Goal: Task Accomplishment & Management: Use online tool/utility

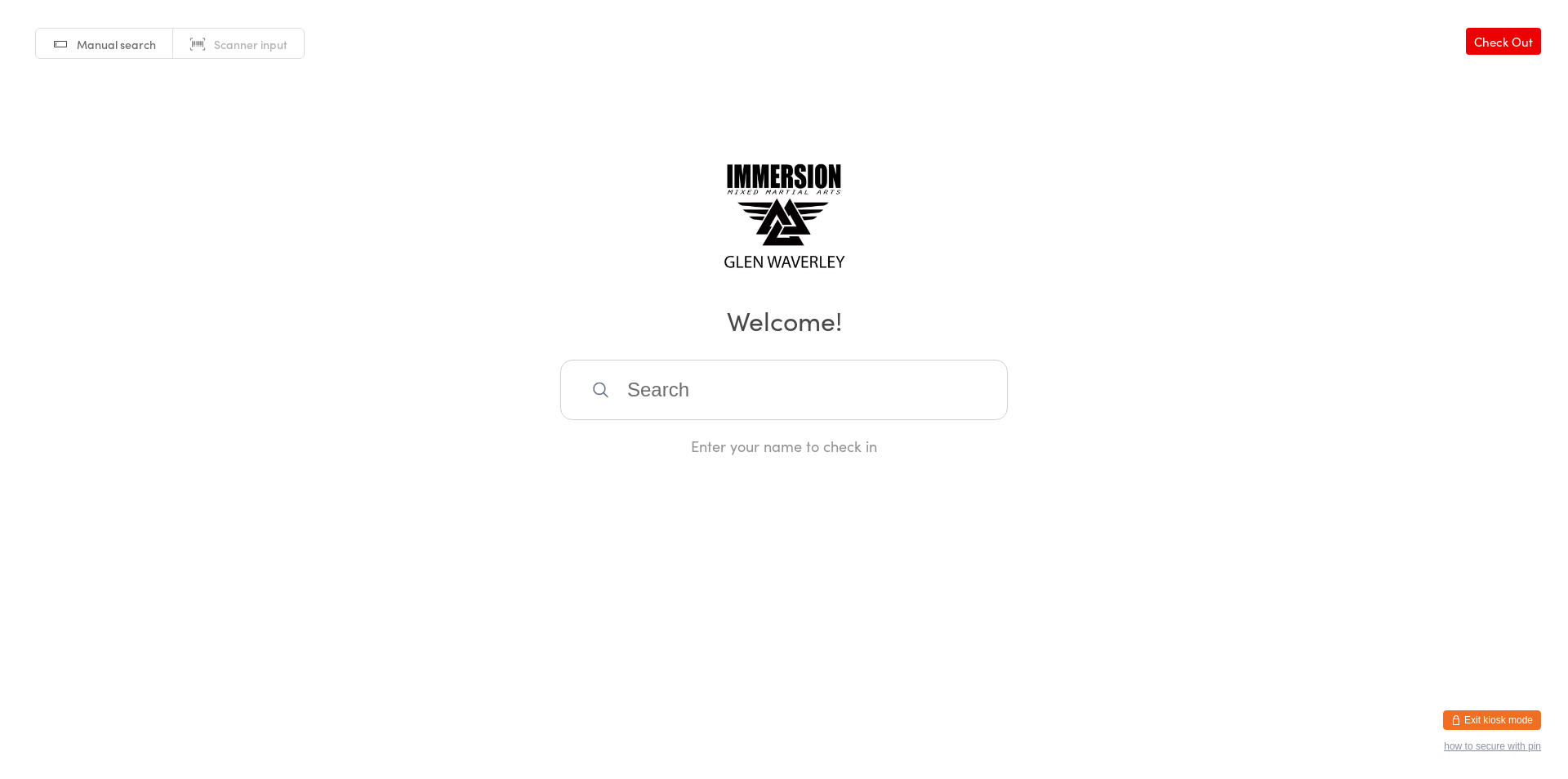
click at [1499, 725] on button "Exit kiosk mode" at bounding box center [1491, 719] width 98 height 19
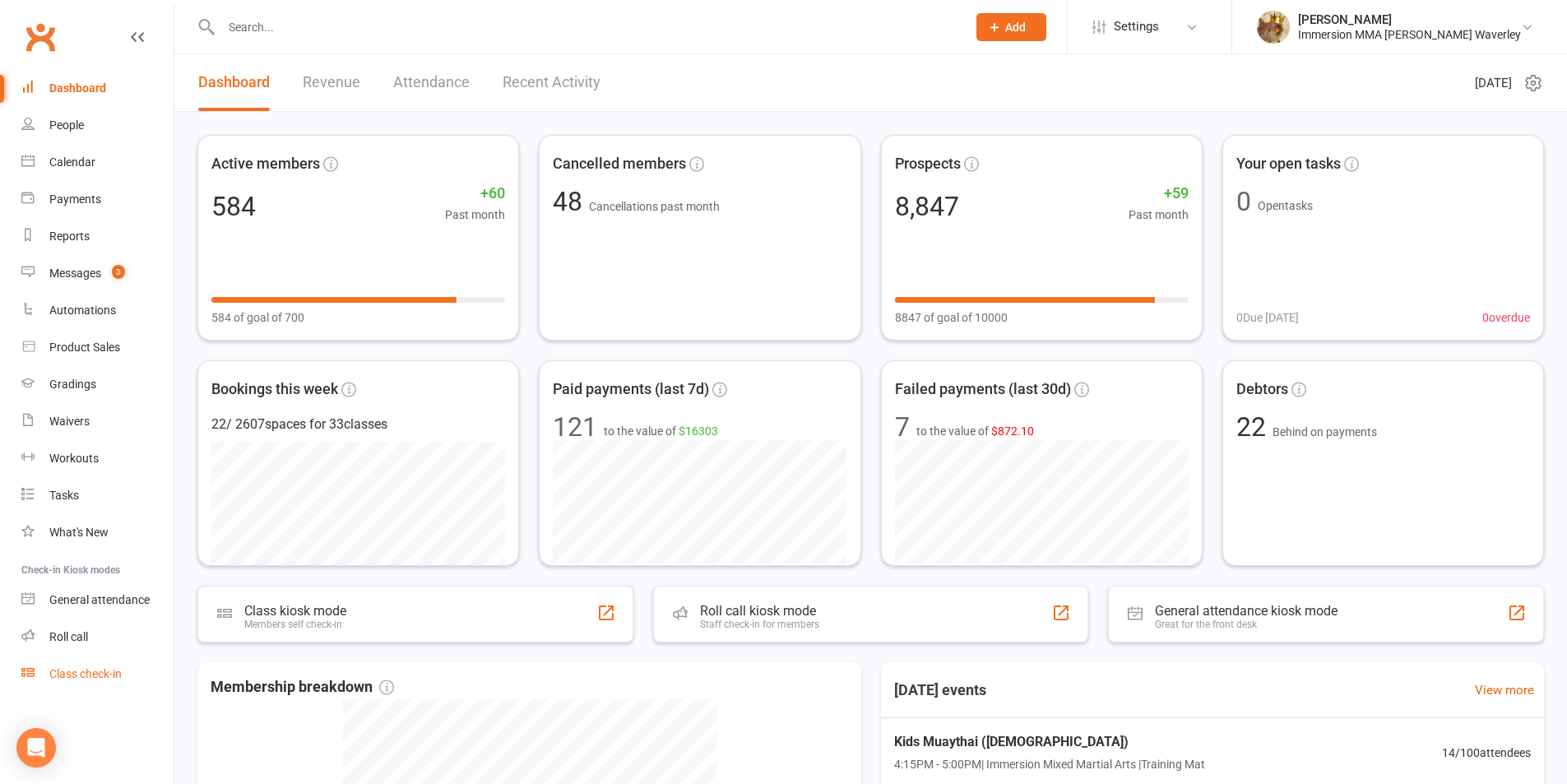
click at [96, 683] on link "Class check-in" at bounding box center [97, 674] width 153 height 37
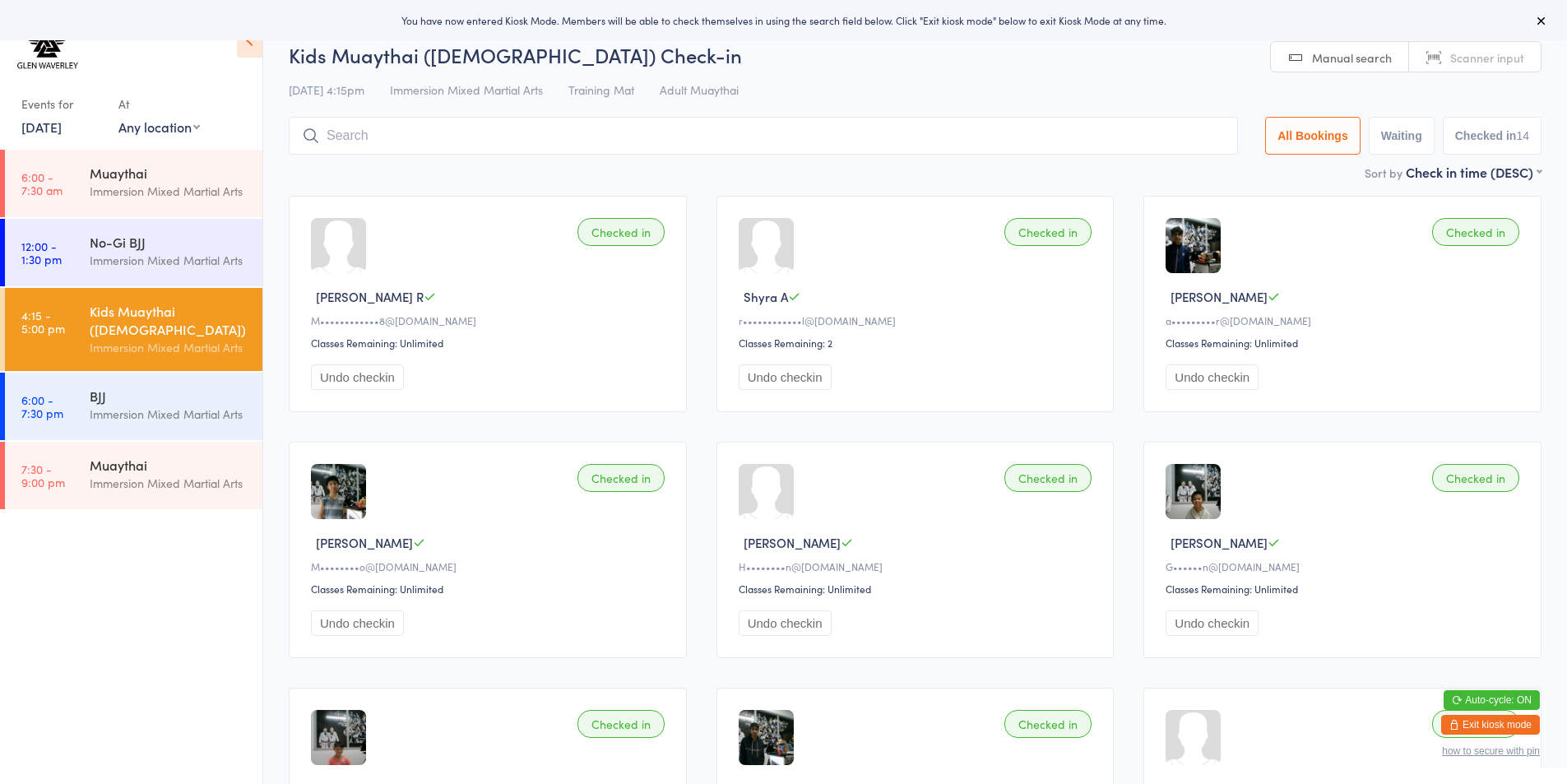
click at [347, 142] on input "search" at bounding box center [763, 135] width 949 height 38
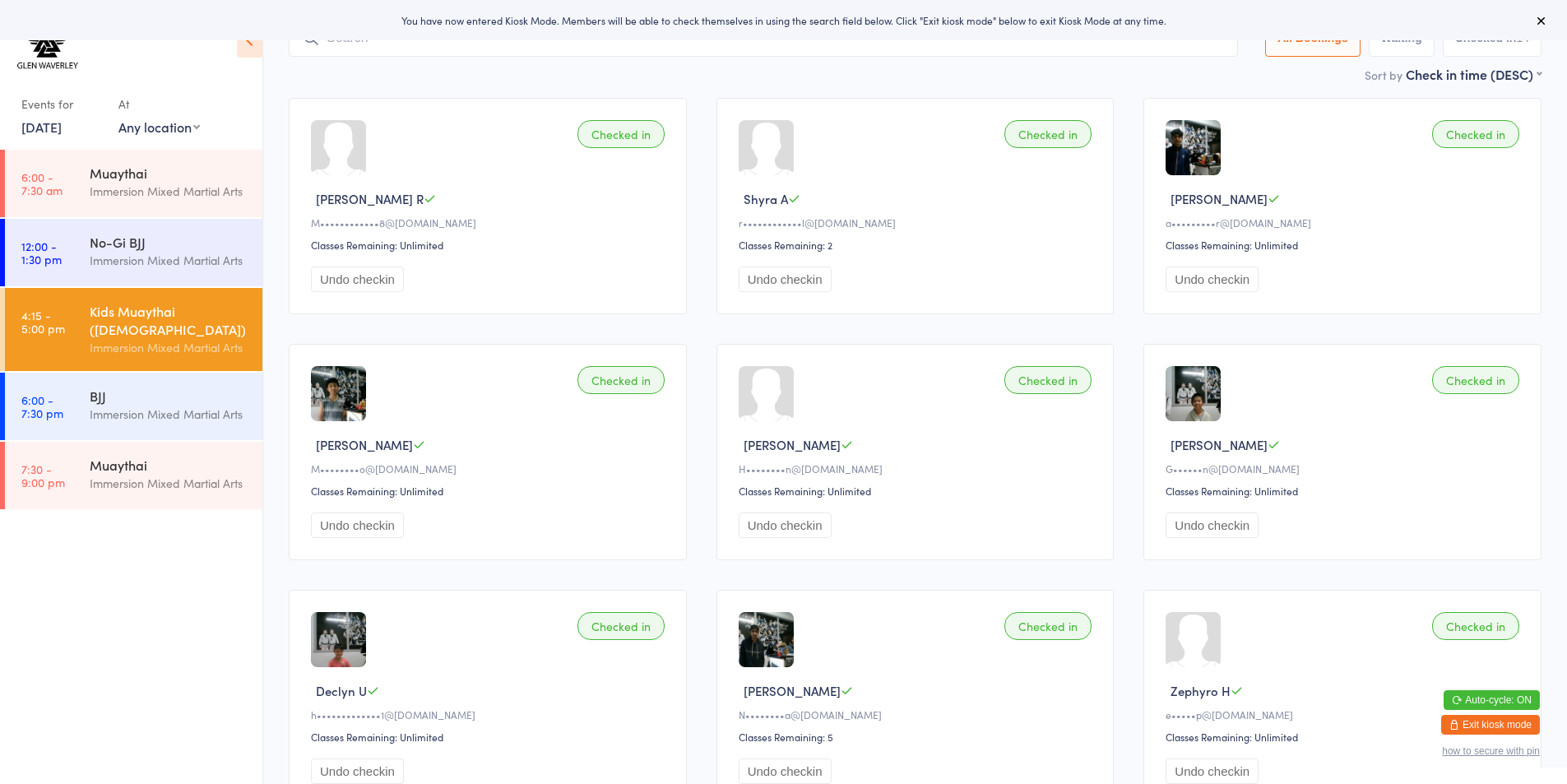
scroll to position [117, 0]
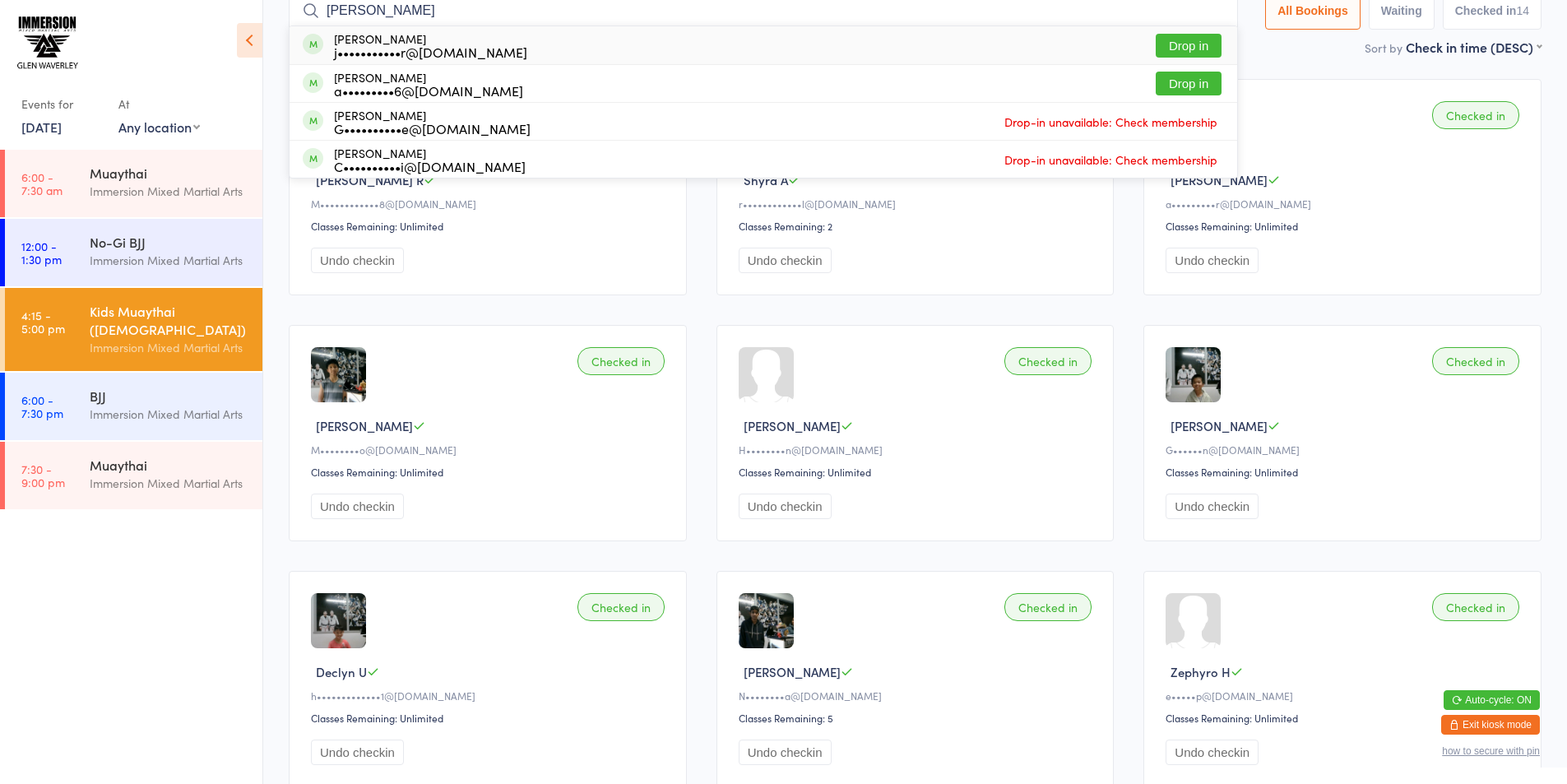
type input "alicia"
click at [1160, 43] on button "Drop in" at bounding box center [1189, 46] width 66 height 24
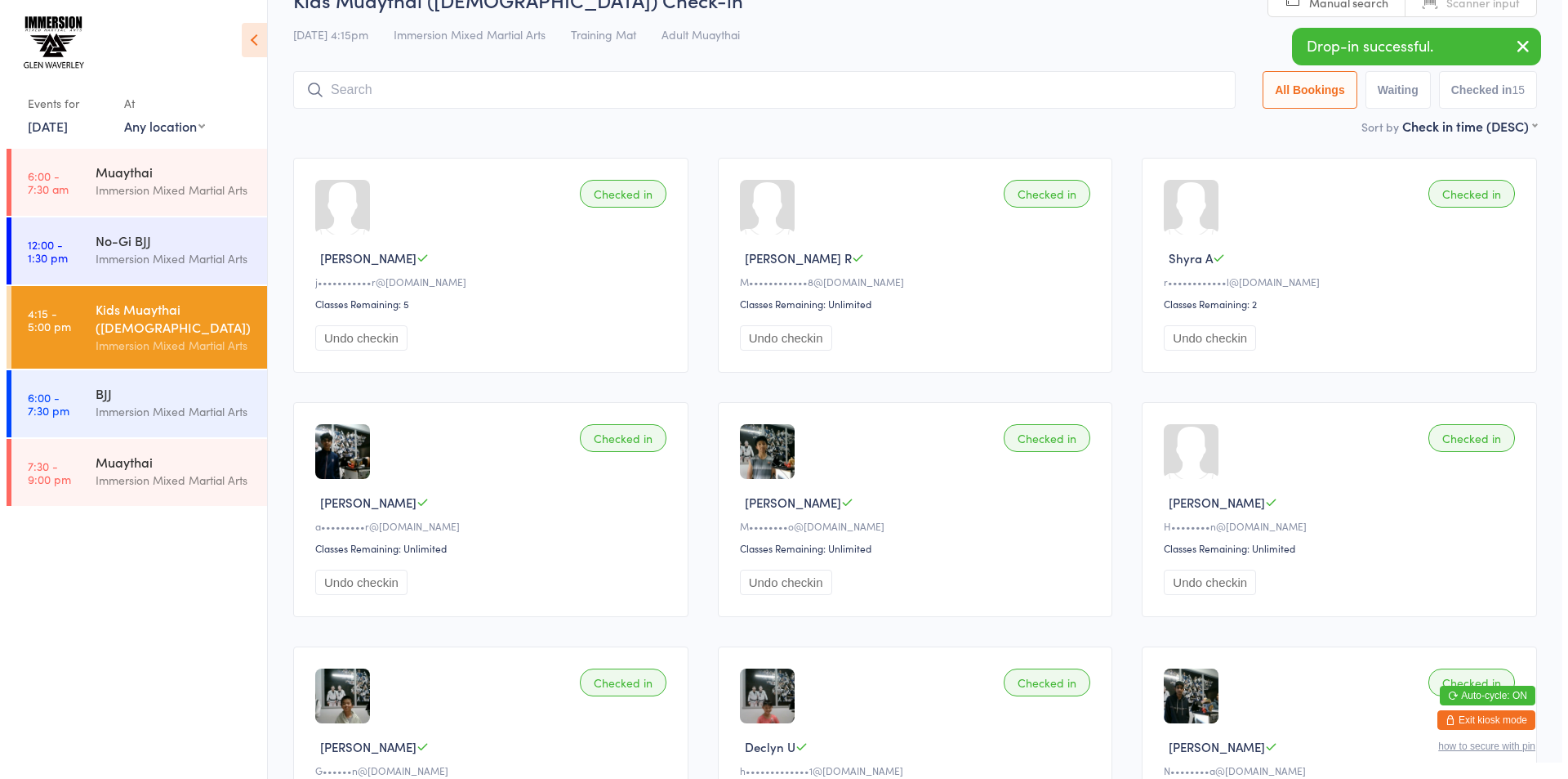
scroll to position [0, 0]
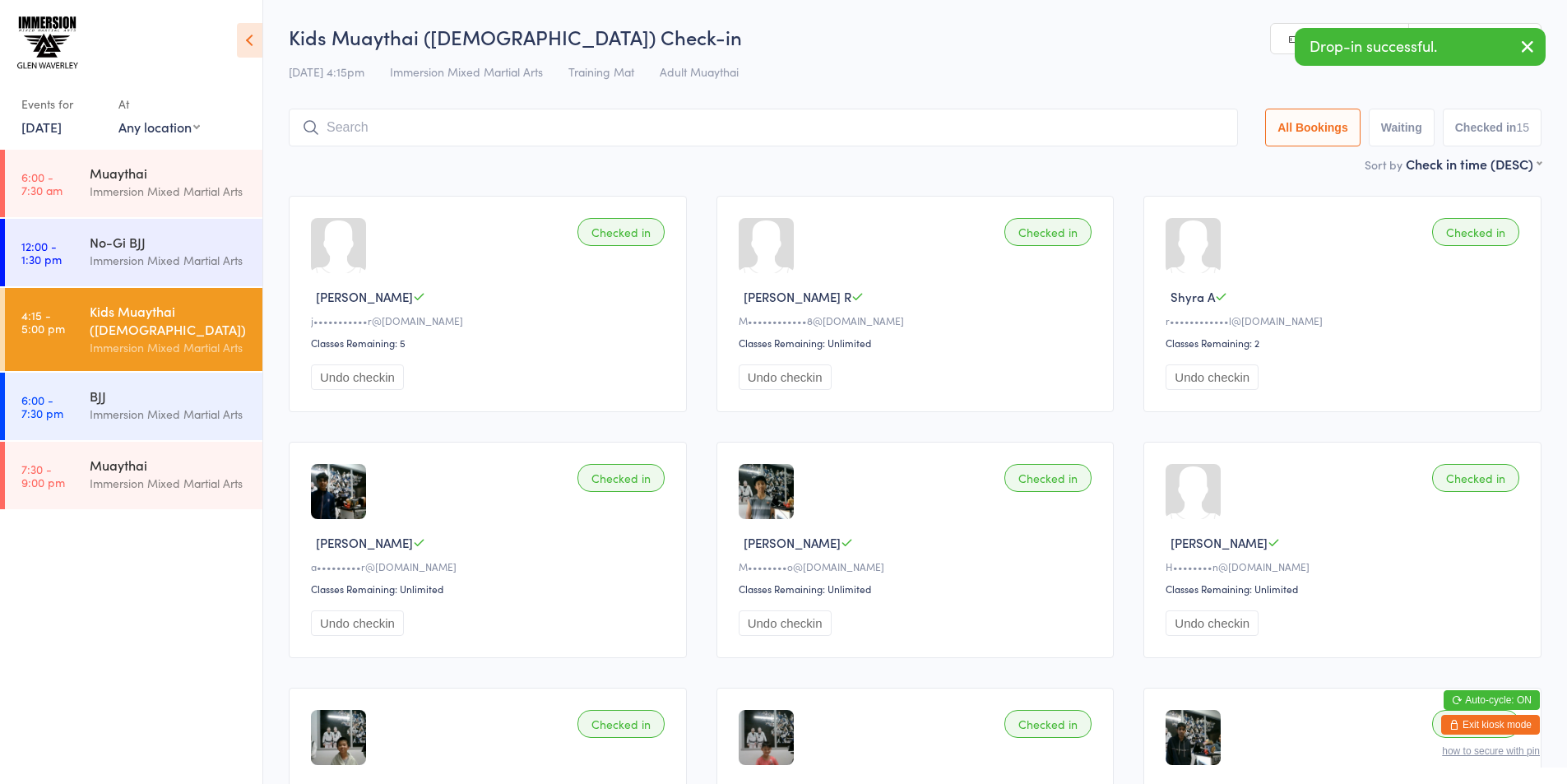
click at [1495, 728] on button "Exit kiosk mode" at bounding box center [1490, 723] width 98 height 19
